Goal: Browse casually: Explore the website without a specific task or goal

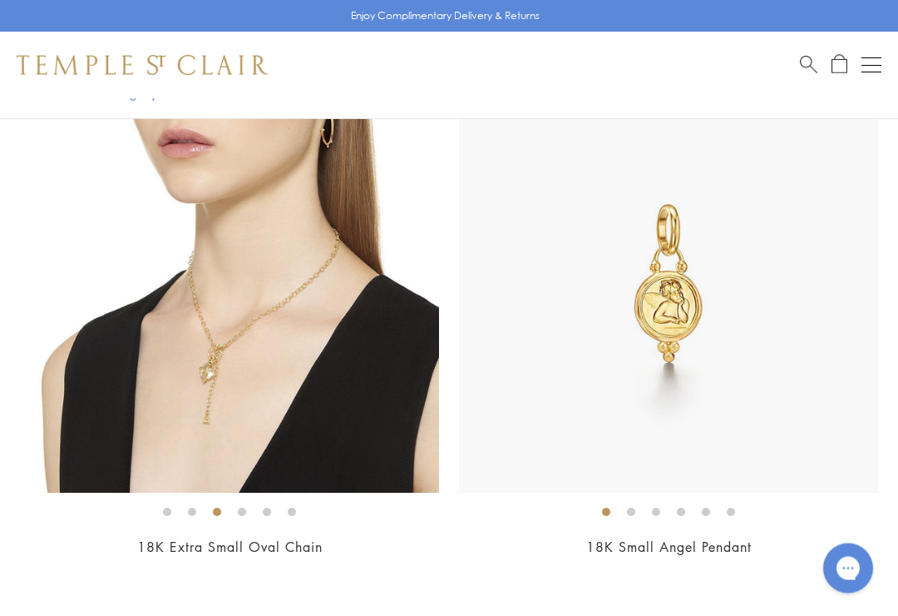
scroll to position [1325, 0]
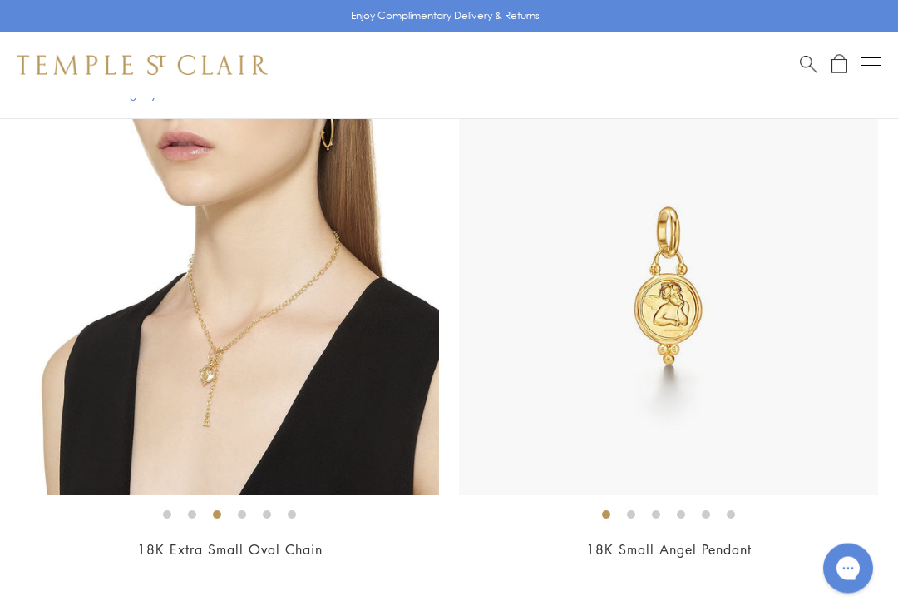
click at [151, 350] on img at bounding box center [229, 286] width 419 height 419
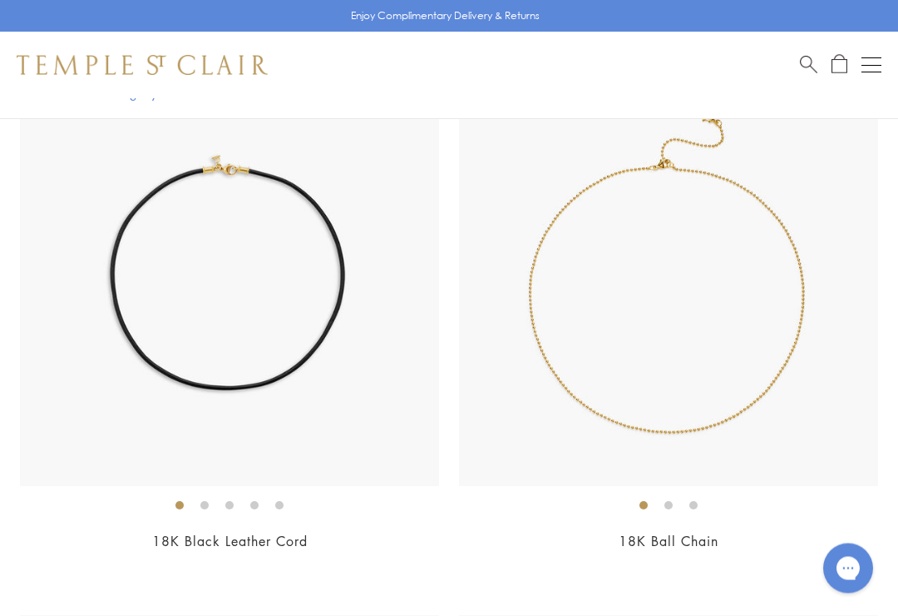
scroll to position [4621, 0]
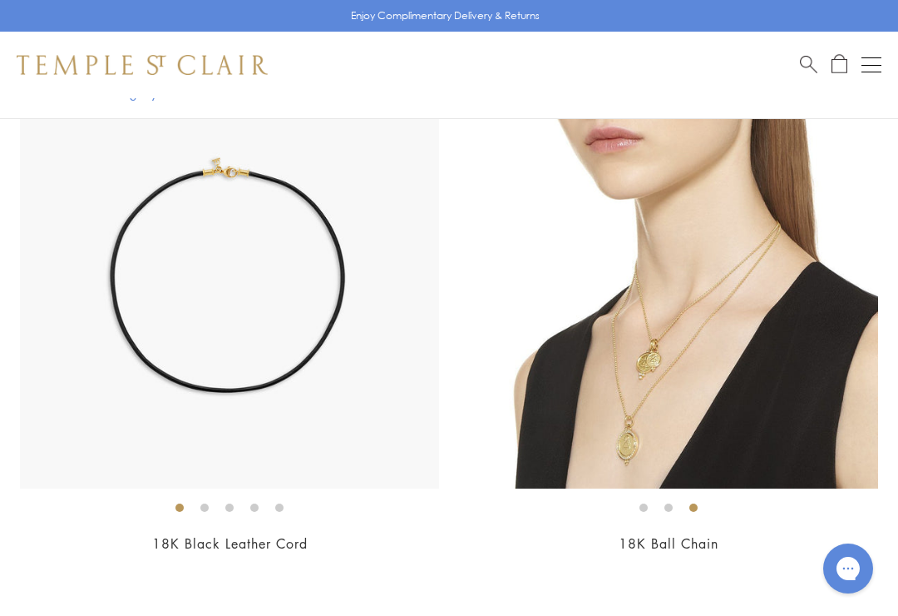
click at [715, 278] on img at bounding box center [668, 278] width 419 height 419
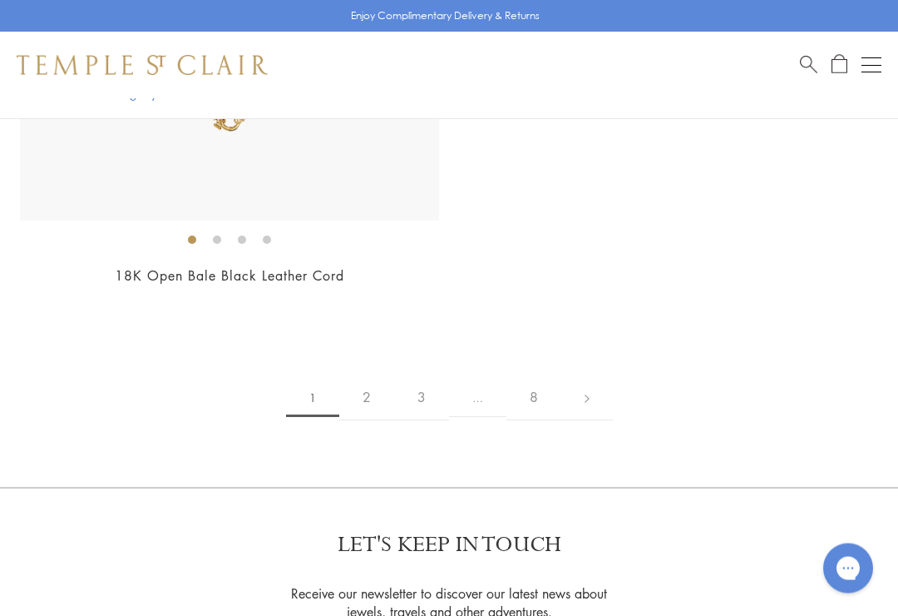
scroll to position [23018, 0]
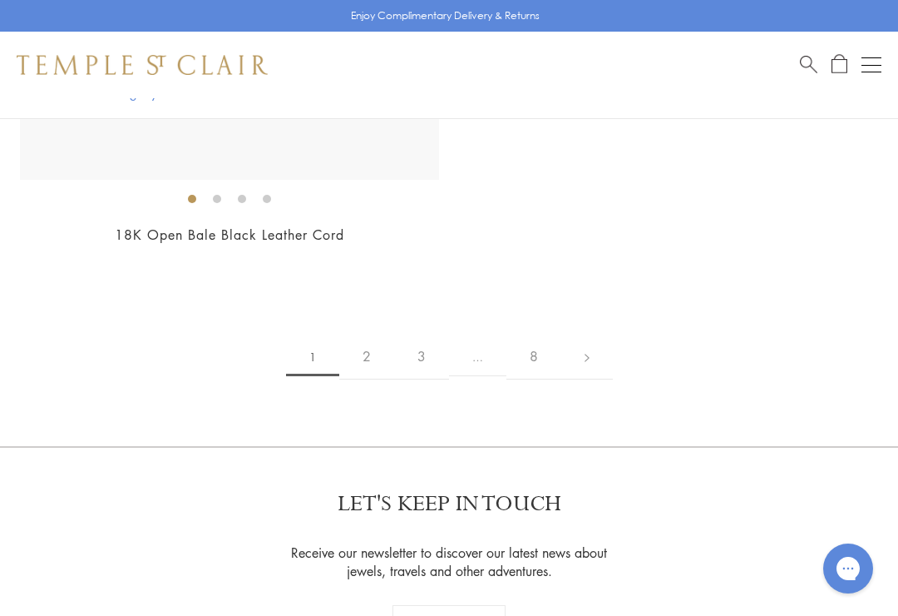
click at [378, 334] on link "2" at bounding box center [366, 357] width 55 height 46
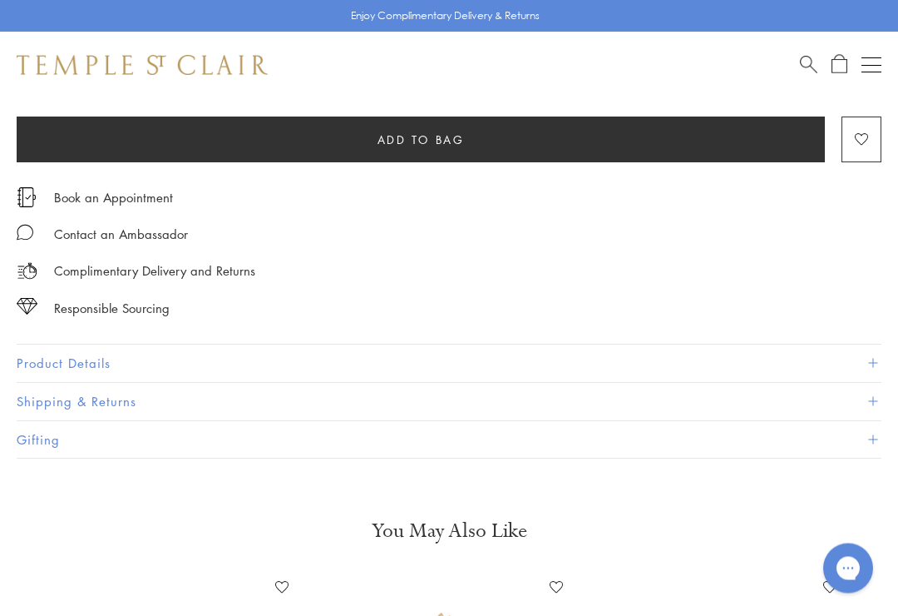
scroll to position [1055, 0]
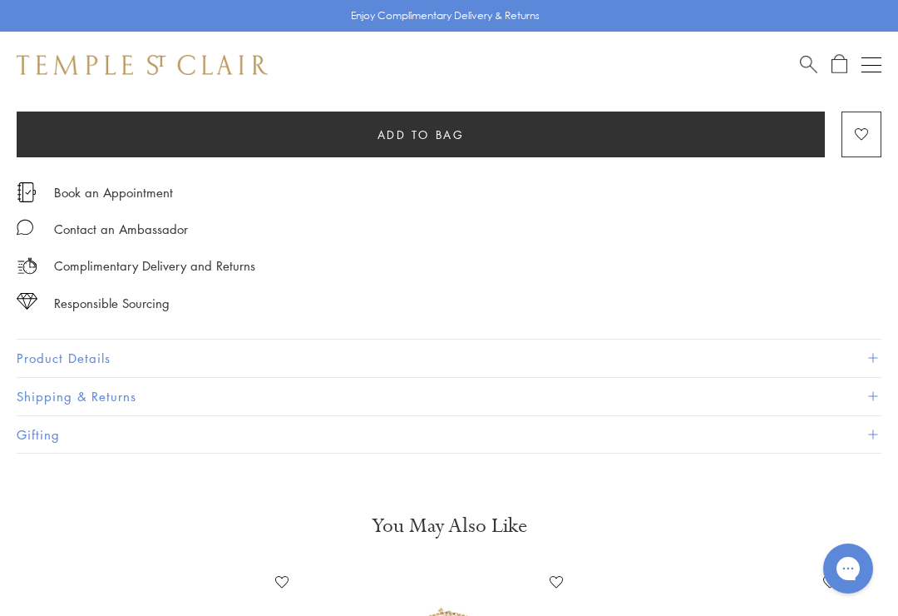
click at [48, 343] on button "Product Details" at bounding box center [449, 357] width 865 height 37
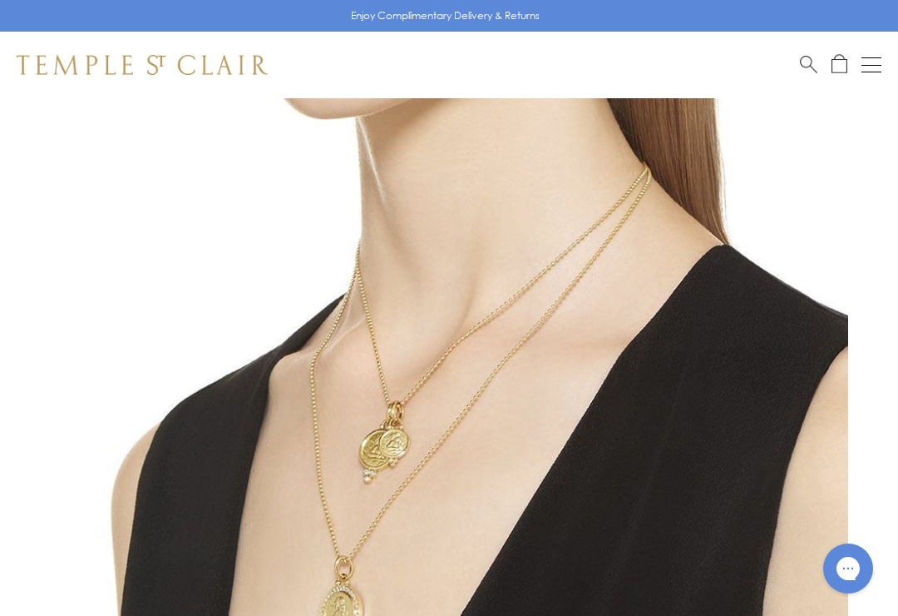
scroll to position [235, 0]
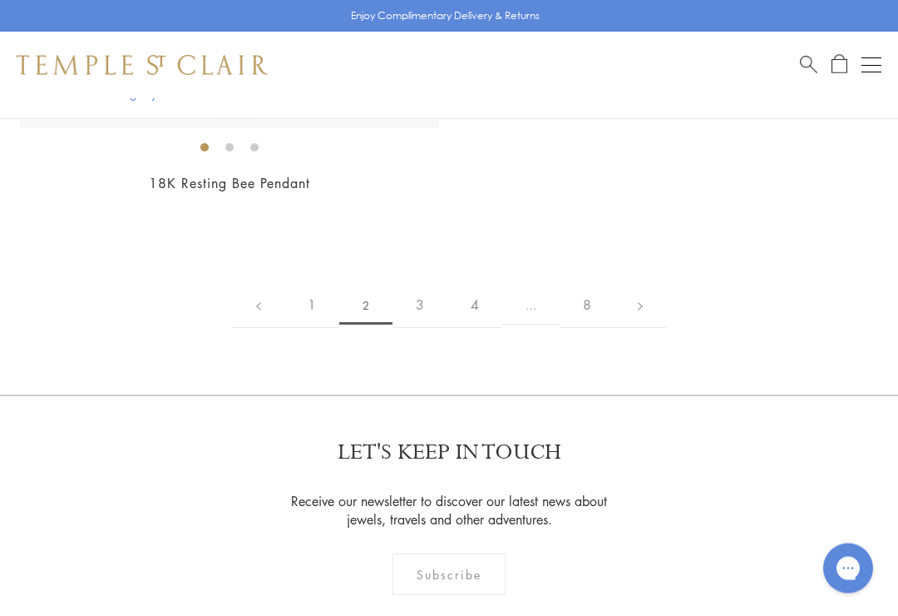
scroll to position [15397, 0]
click at [430, 281] on link "3" at bounding box center [420, 304] width 55 height 46
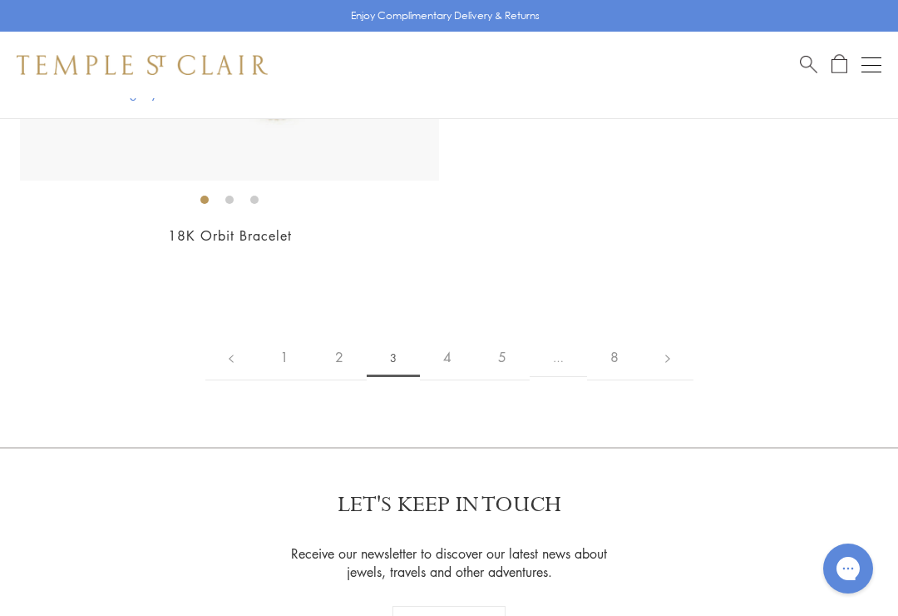
scroll to position [15385, 0]
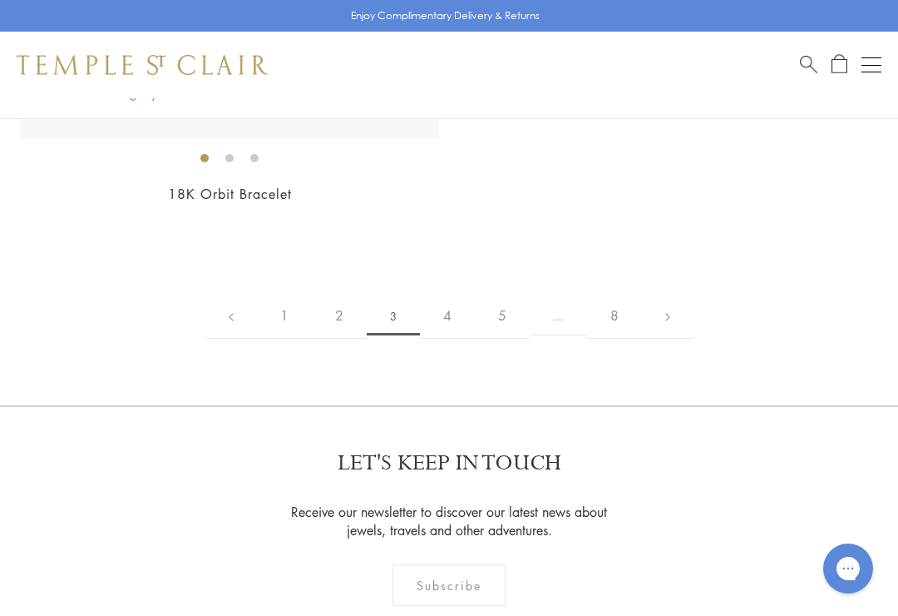
click at [457, 293] on link "4" at bounding box center [447, 316] width 55 height 46
